Goal: Task Accomplishment & Management: Manage account settings

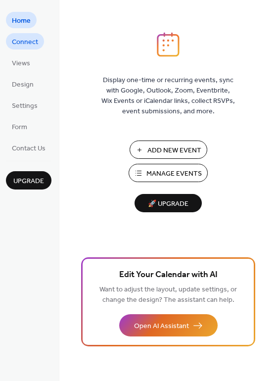
click at [28, 41] on span "Connect" at bounding box center [25, 42] width 26 height 10
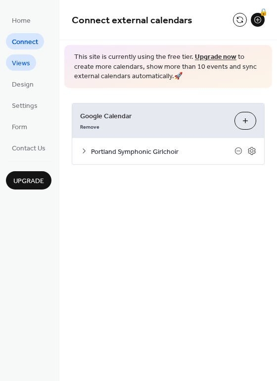
click at [24, 64] on span "Views" at bounding box center [21, 63] width 18 height 10
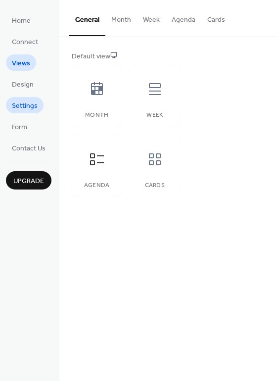
click at [26, 103] on span "Settings" at bounding box center [25, 106] width 26 height 10
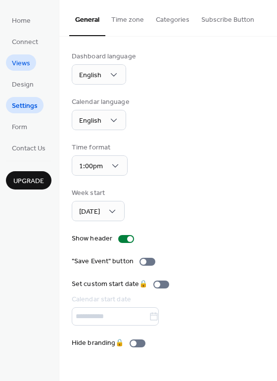
click at [21, 59] on span "Views" at bounding box center [21, 63] width 18 height 10
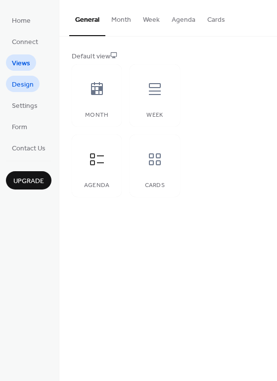
click at [23, 88] on span "Design" at bounding box center [23, 85] width 22 height 10
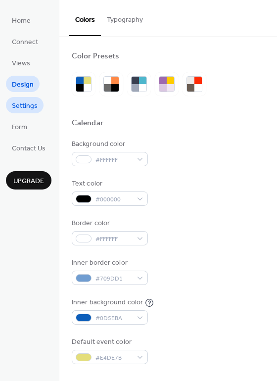
click at [22, 107] on span "Settings" at bounding box center [25, 106] width 26 height 10
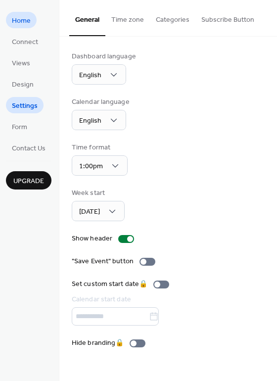
click at [27, 23] on span "Home" at bounding box center [21, 21] width 19 height 10
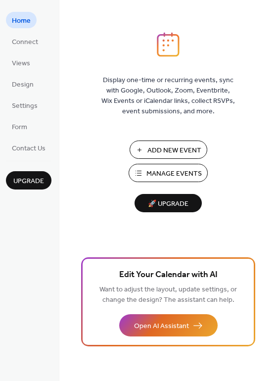
click at [179, 171] on span "Manage Events" at bounding box center [173, 174] width 55 height 10
click at [30, 42] on span "Connect" at bounding box center [25, 42] width 26 height 10
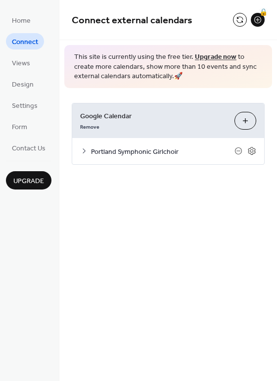
click at [83, 149] on icon at bounding box center [84, 151] width 8 height 8
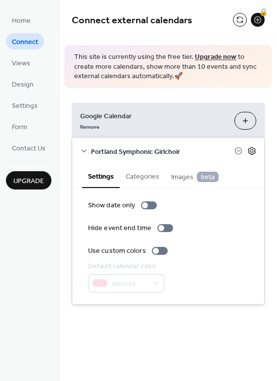
click at [250, 150] on icon at bounding box center [251, 150] width 3 height 3
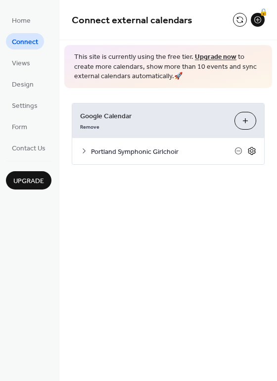
click at [250, 150] on icon at bounding box center [251, 150] width 3 height 3
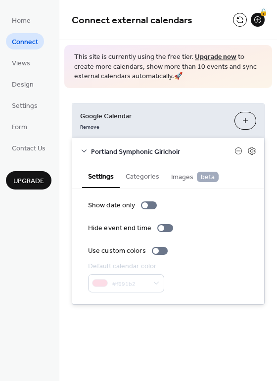
click at [141, 176] on button "Categories" at bounding box center [142, 175] width 45 height 23
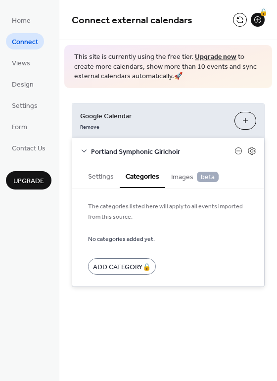
click at [182, 175] on span "Images beta" at bounding box center [194, 177] width 47 height 11
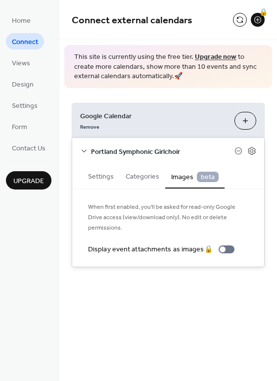
click at [139, 175] on button "Categories" at bounding box center [142, 175] width 45 height 23
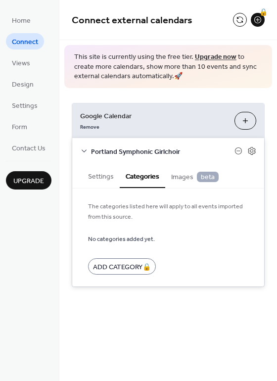
click at [98, 177] on button "Settings" at bounding box center [101, 175] width 38 height 23
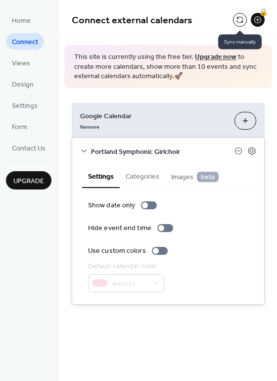
click at [242, 18] on button at bounding box center [240, 20] width 14 height 14
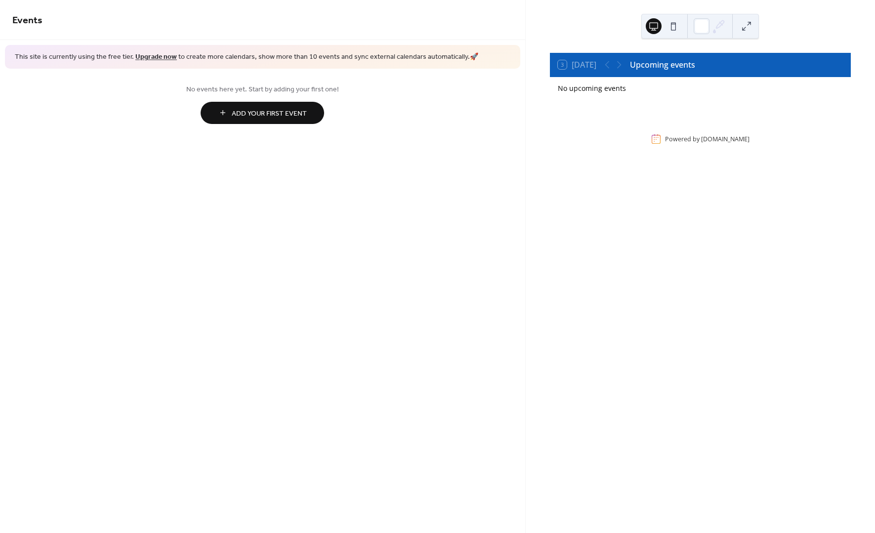
click at [276, 113] on span "Add Your First Event" at bounding box center [269, 113] width 75 height 10
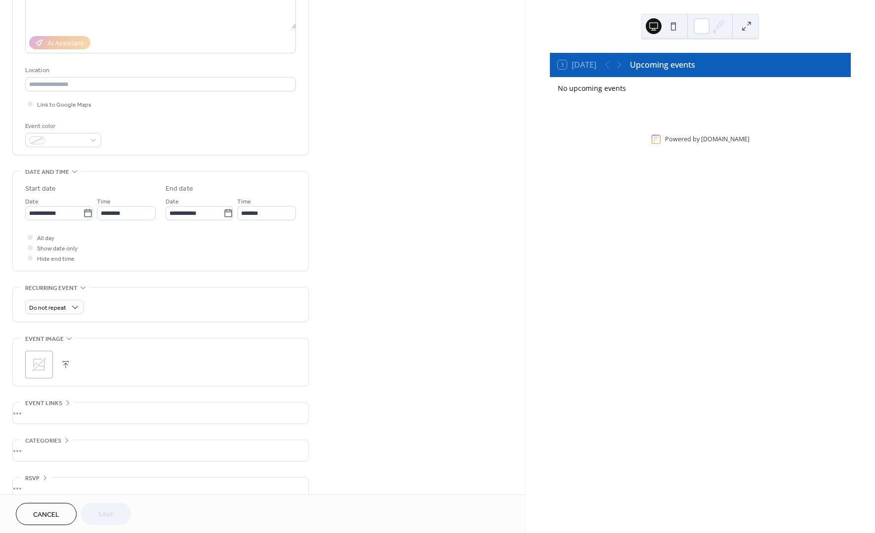
scroll to position [163, 0]
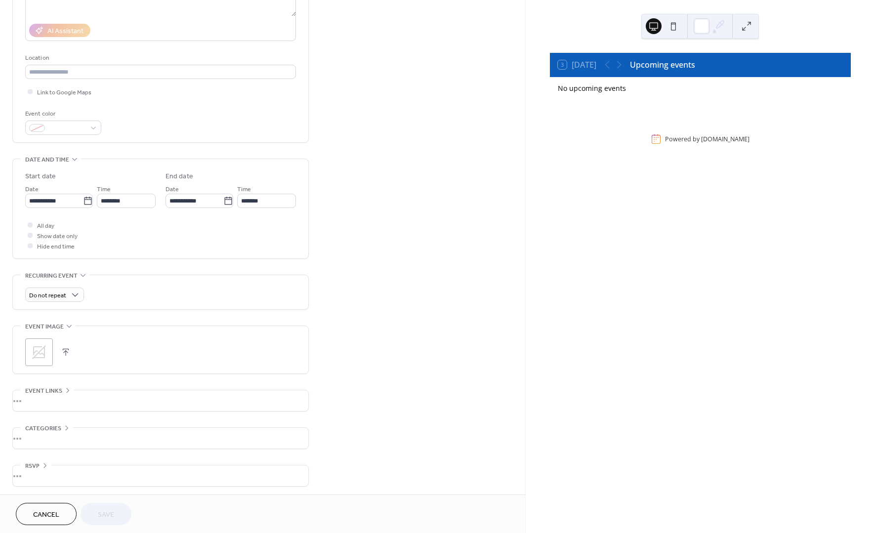
click at [45, 516] on span "Cancel" at bounding box center [46, 515] width 26 height 10
